Goal: Information Seeking & Learning: Learn about a topic

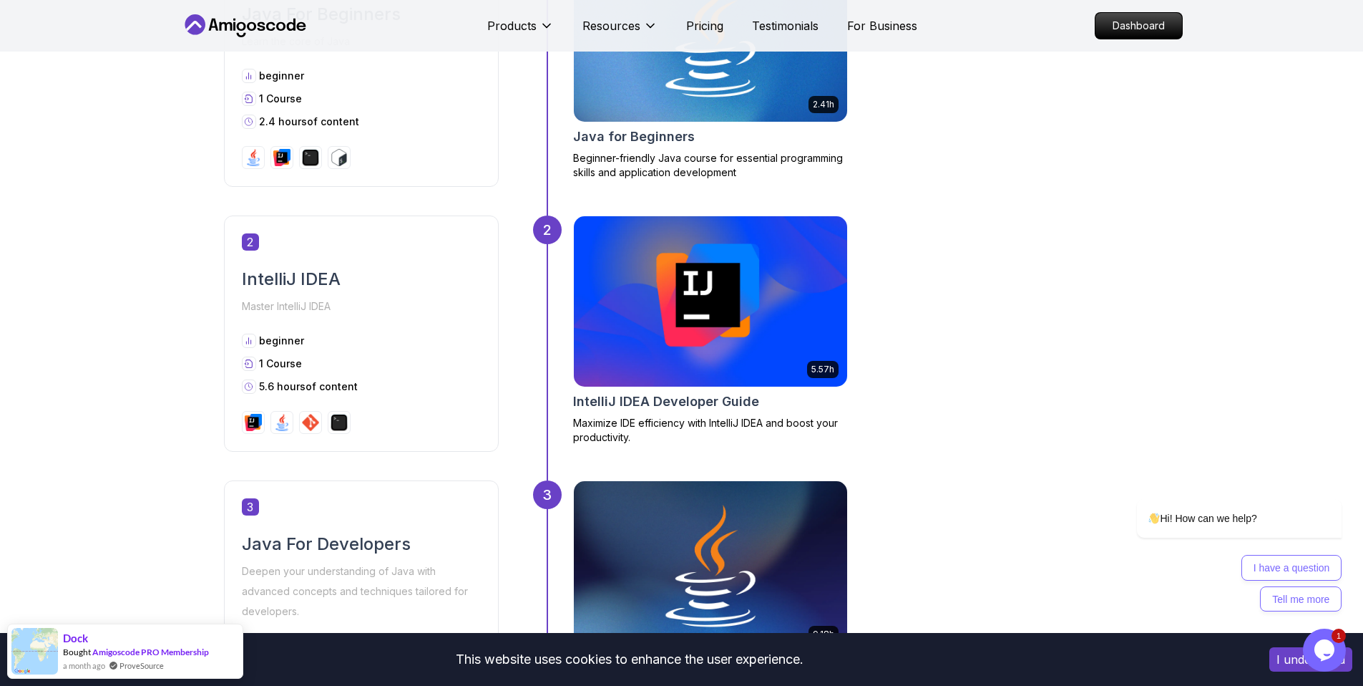
scroll to position [1109, 0]
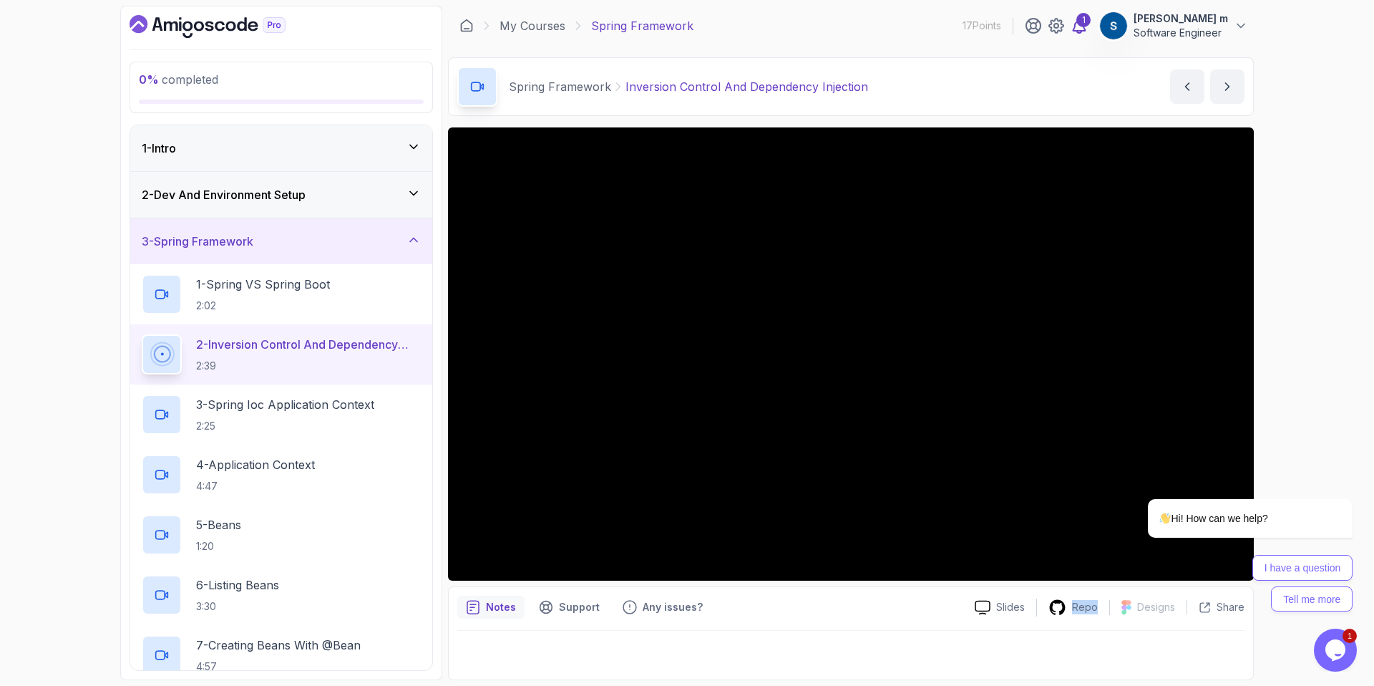
click at [1081, 27] on icon at bounding box center [1080, 26] width 12 height 14
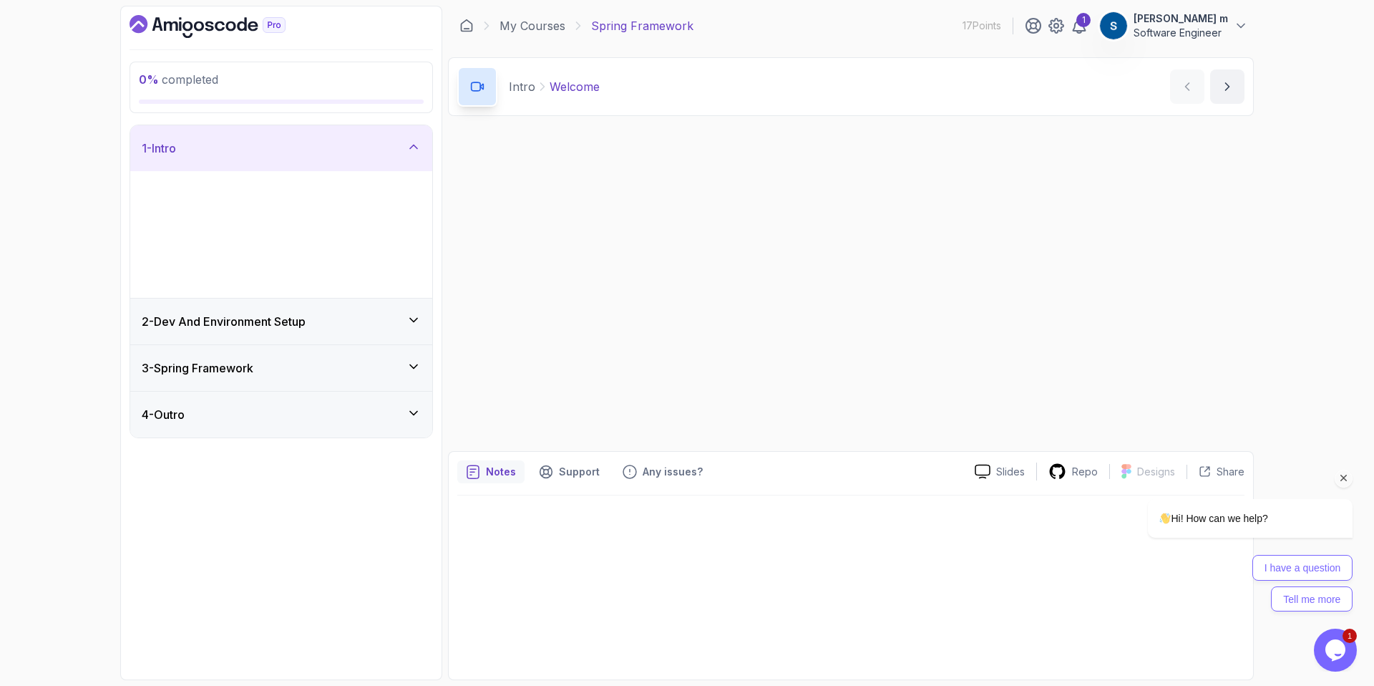
click at [1346, 482] on icon "Chat attention grabber" at bounding box center [1344, 478] width 13 height 13
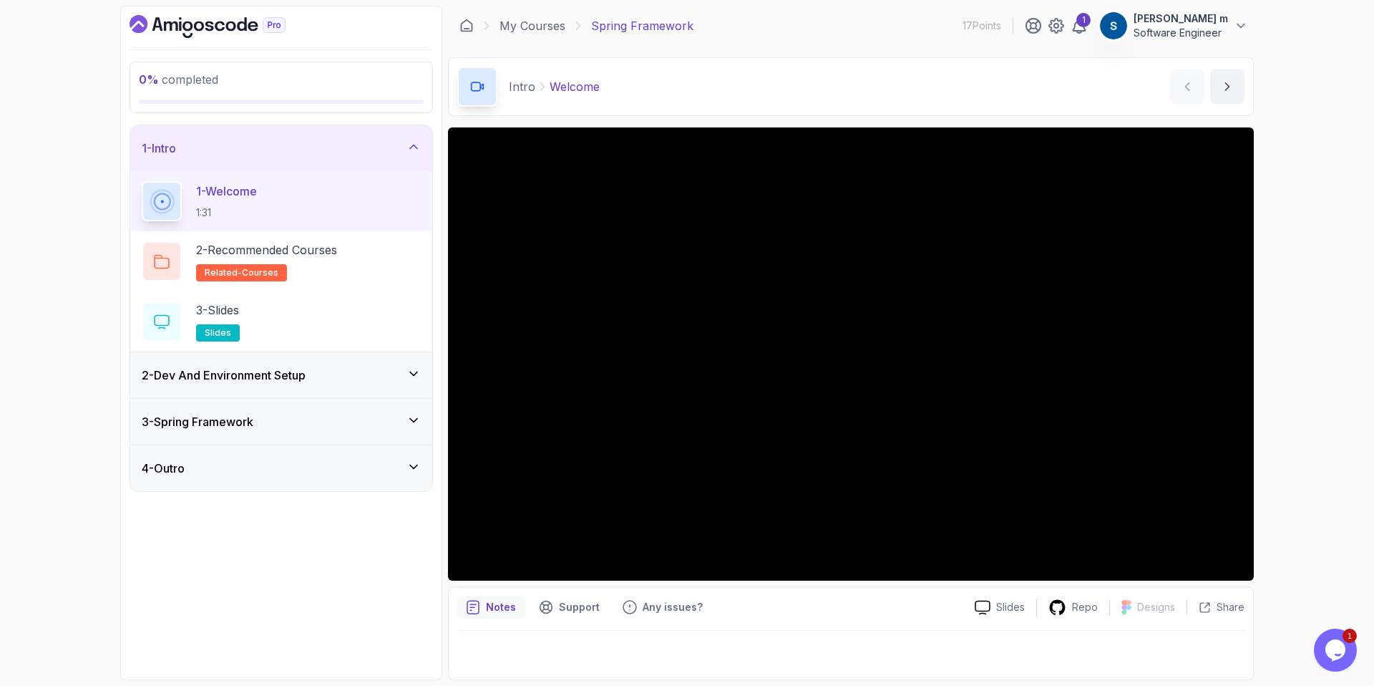
click at [351, 384] on div "2 - Dev And Environment Setup" at bounding box center [281, 375] width 302 height 46
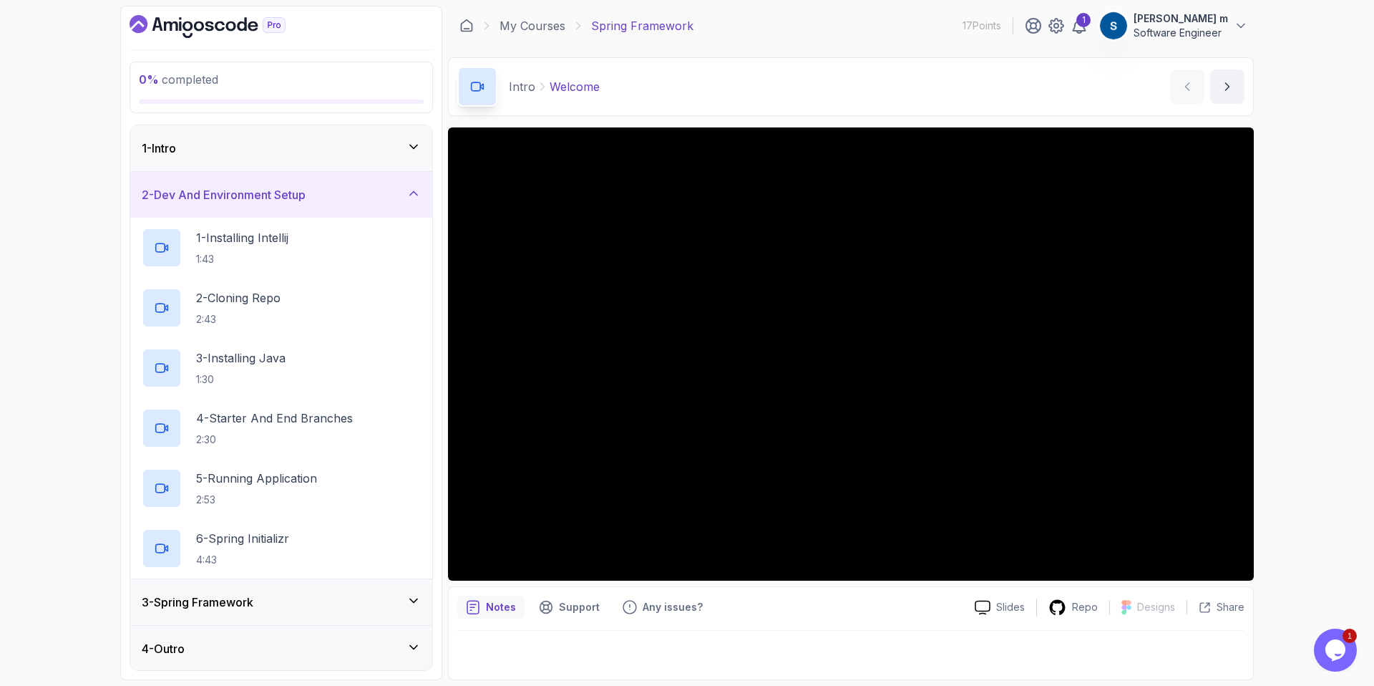
click at [382, 590] on div "3 - Spring Framework" at bounding box center [281, 602] width 302 height 46
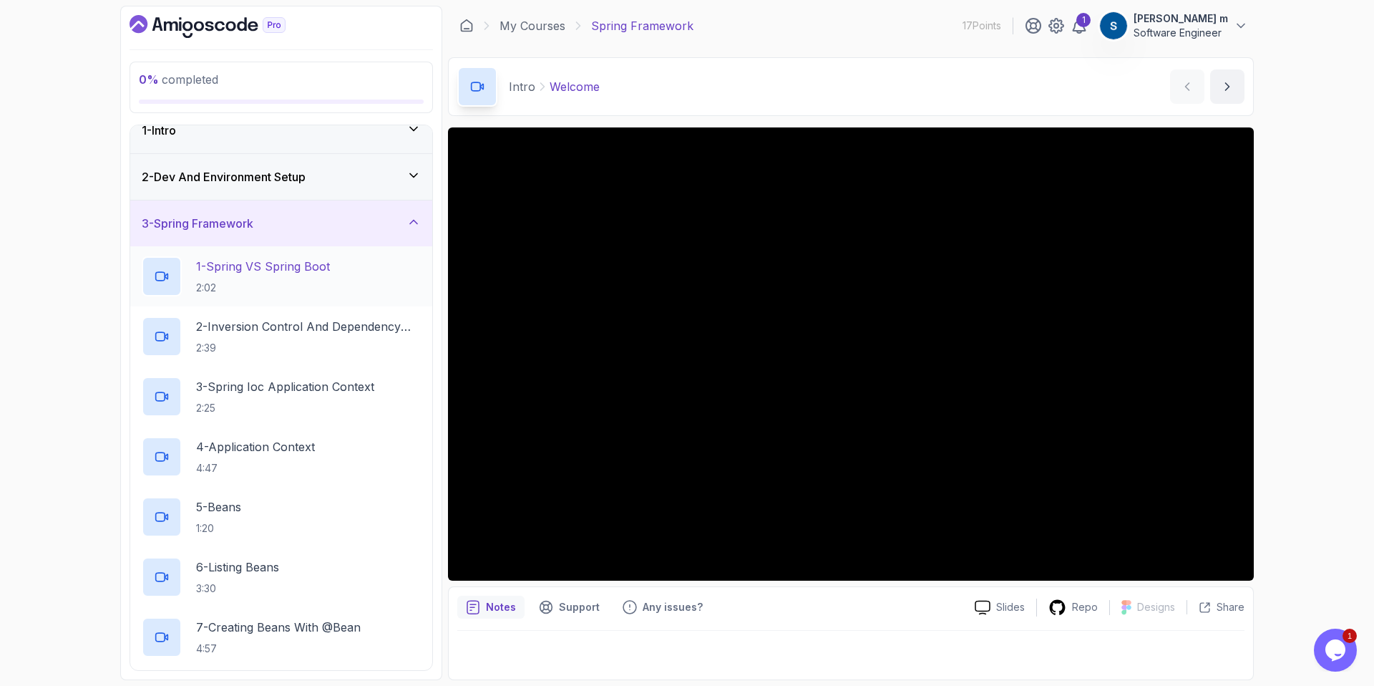
scroll to position [36, 0]
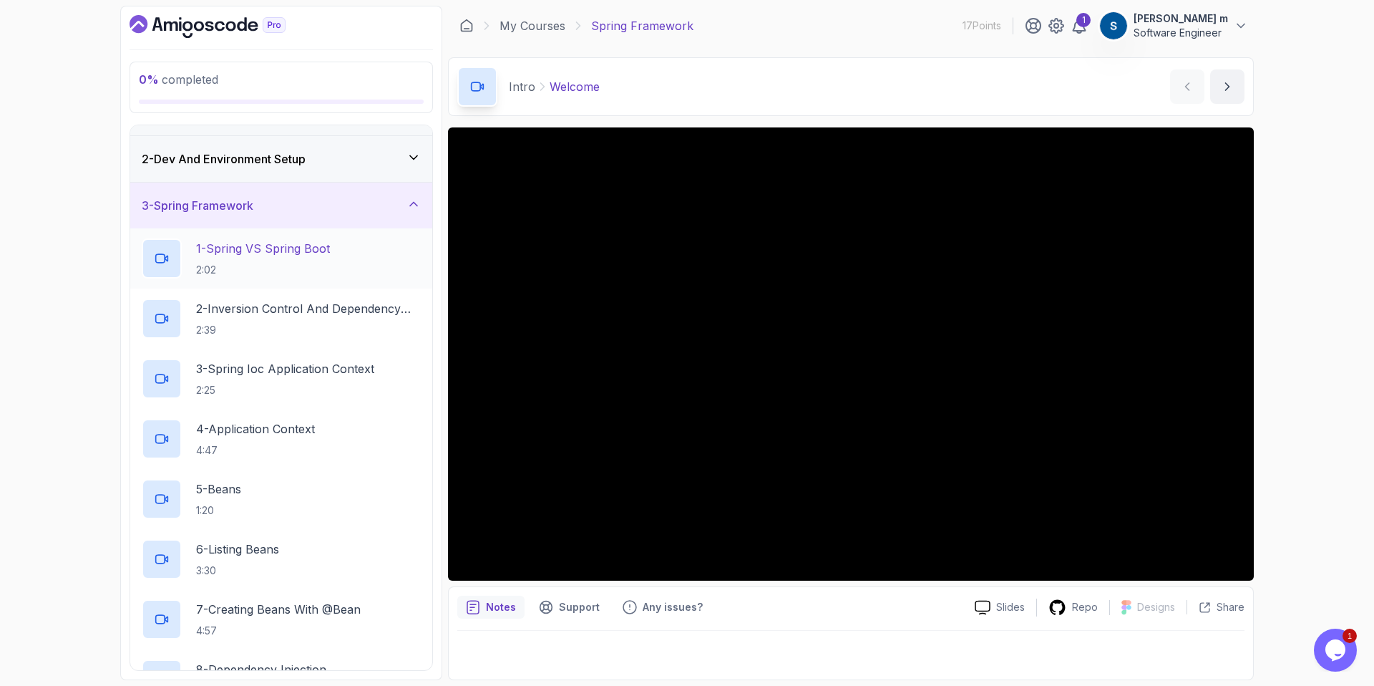
click at [329, 264] on p "2:02" at bounding box center [263, 270] width 134 height 14
